Goal: Information Seeking & Learning: Learn about a topic

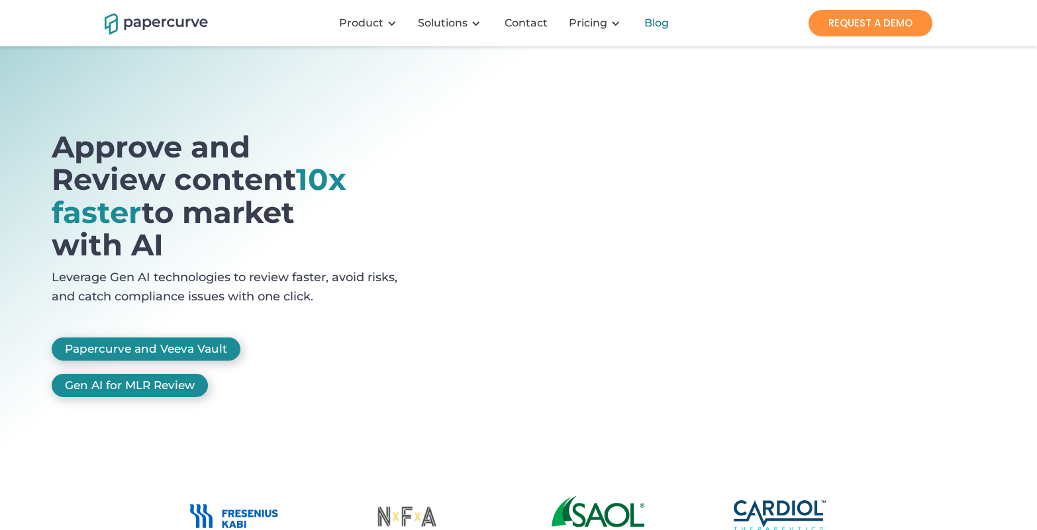
click at [656, 23] on div "Blog" at bounding box center [656, 23] width 25 height 13
